Goal: Learn about a topic

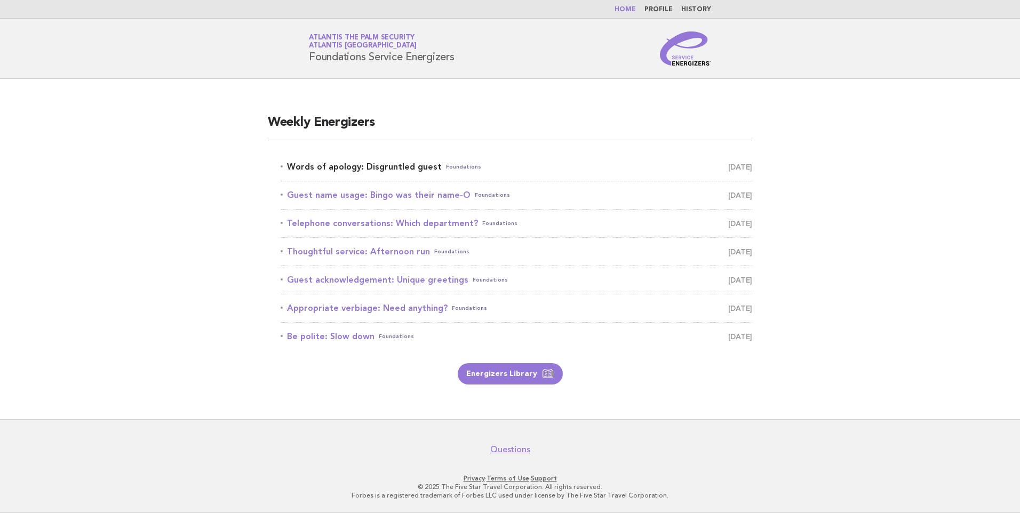
click at [412, 167] on link "Words of apology: Disgruntled guest Foundations October 11" at bounding box center [516, 166] width 471 height 15
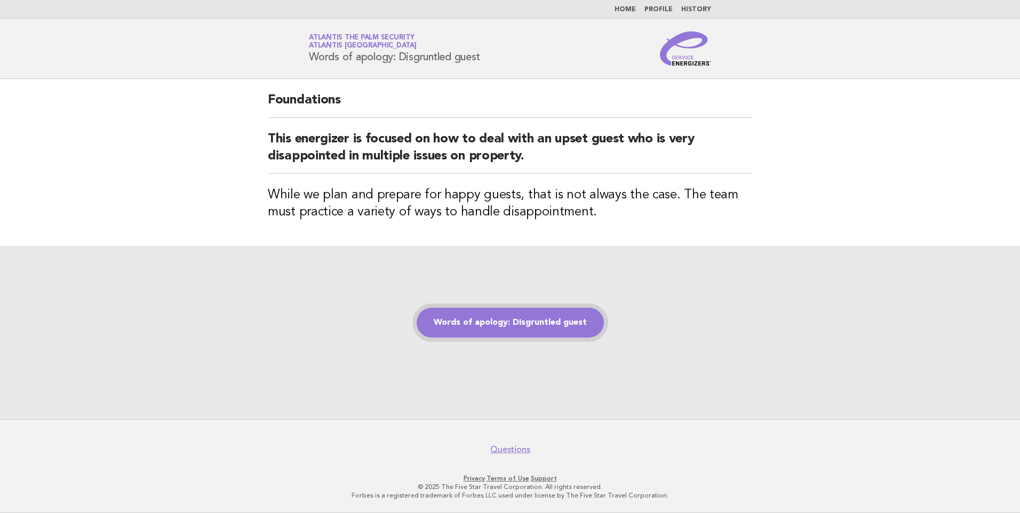
click at [496, 318] on link "Words of apology: Disgruntled guest" at bounding box center [510, 323] width 187 height 30
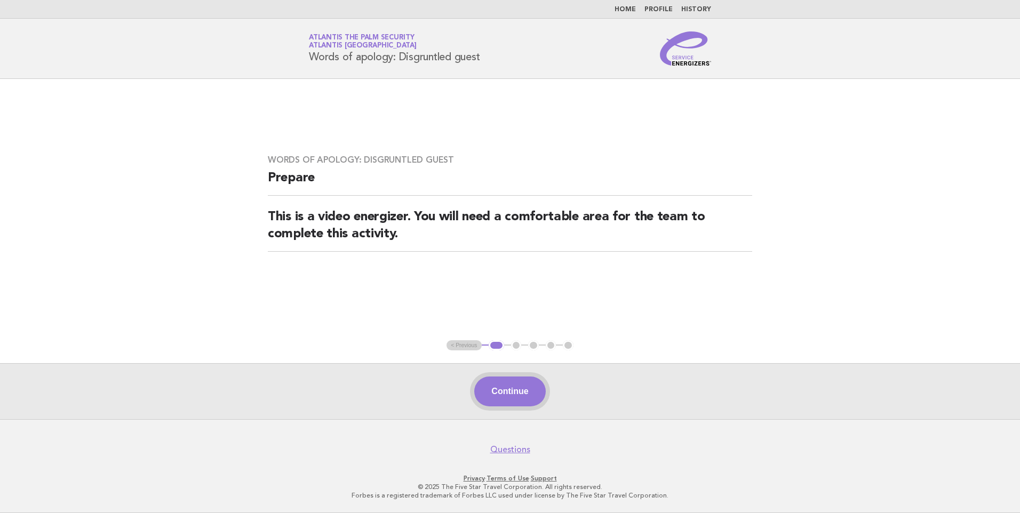
click at [513, 393] on button "Continue" at bounding box center [509, 392] width 71 height 30
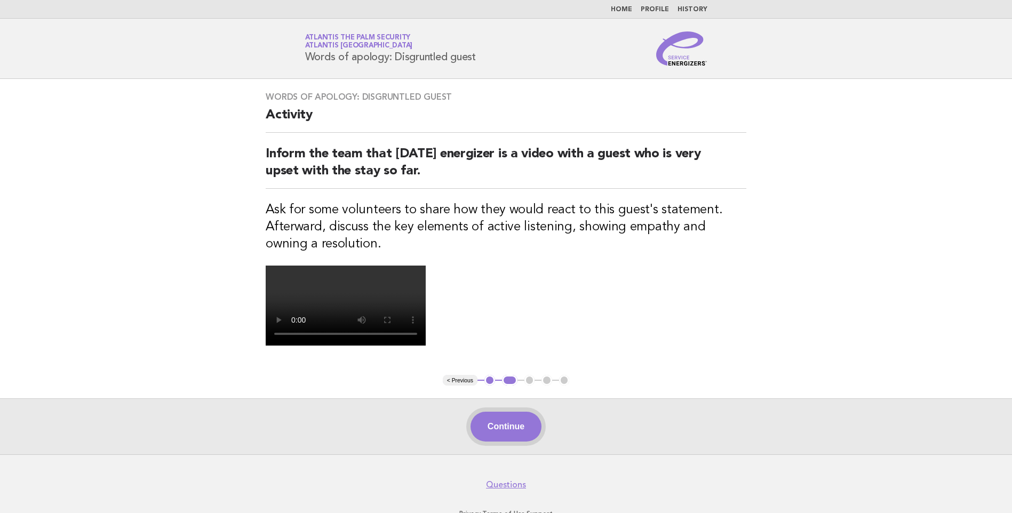
click at [502, 430] on button "Continue" at bounding box center [505, 427] width 71 height 30
